Goal: Check status: Check status

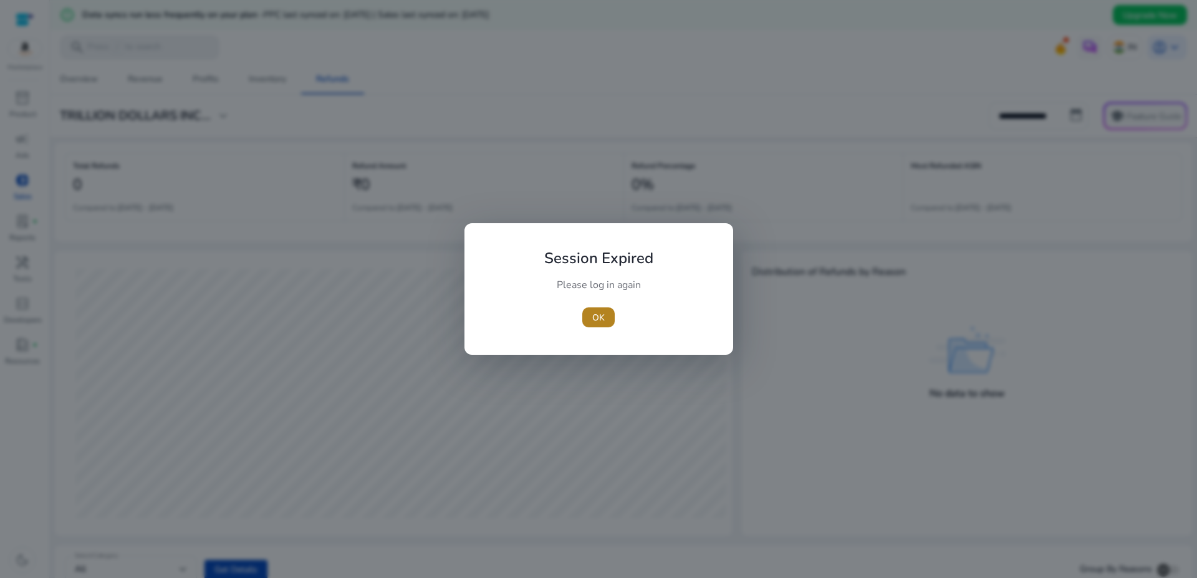
click at [605, 319] on span "button" at bounding box center [598, 317] width 32 height 30
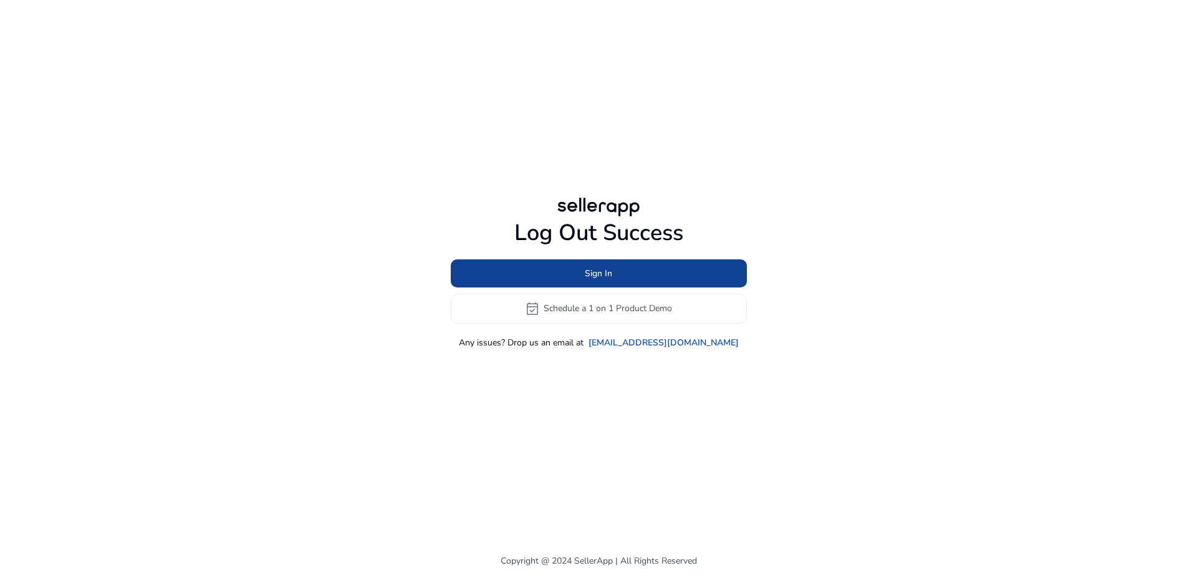
click at [566, 274] on span at bounding box center [599, 273] width 296 height 30
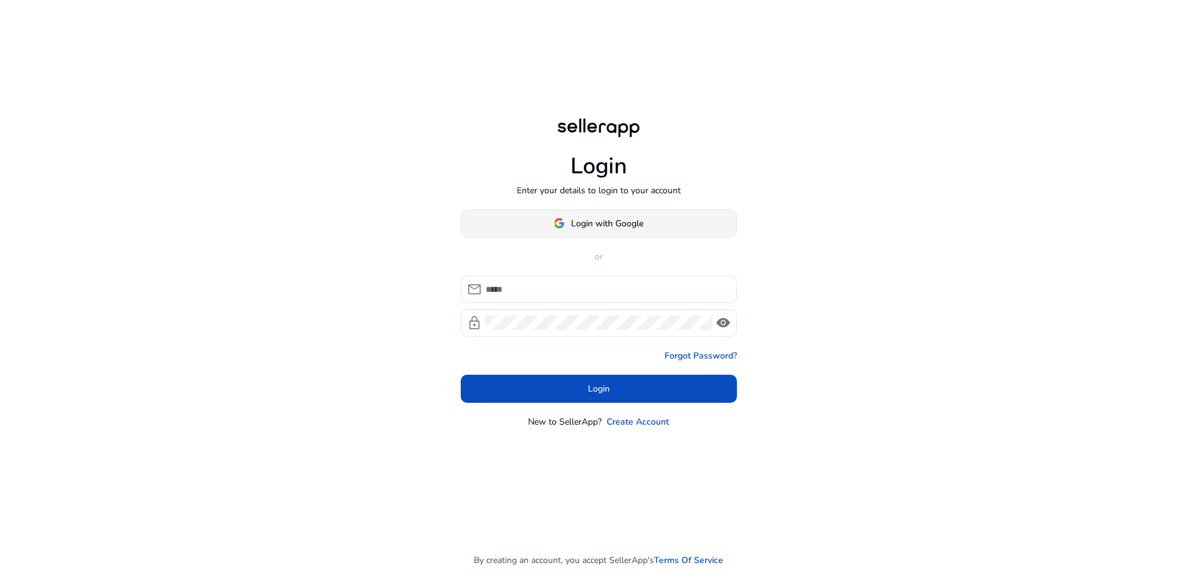
click at [579, 226] on span "Login with Google" at bounding box center [607, 223] width 72 height 13
